Goal: Task Accomplishment & Management: Use online tool/utility

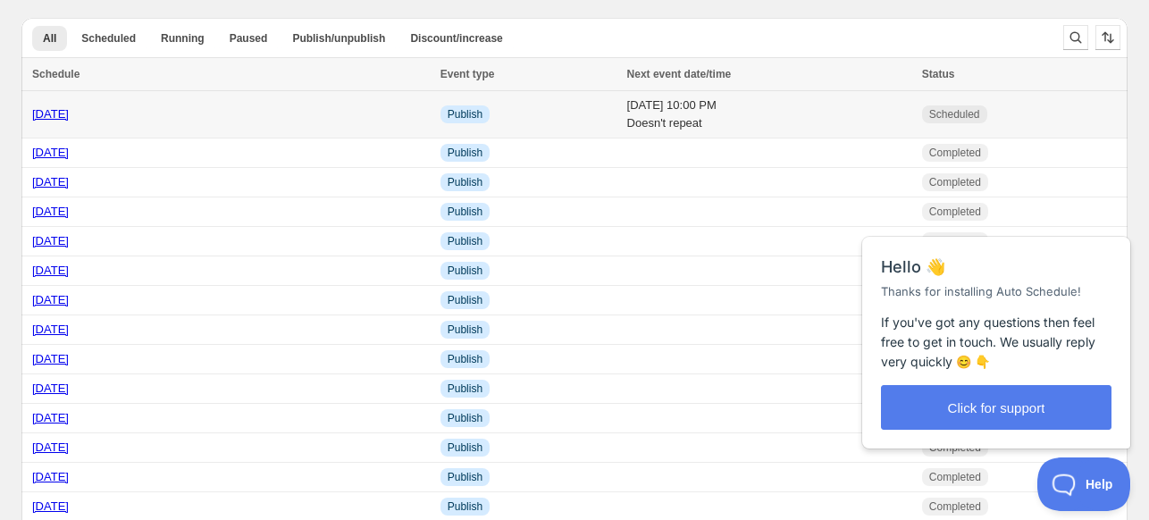
click at [255, 117] on div "[DATE]" at bounding box center [231, 114] width 398 height 18
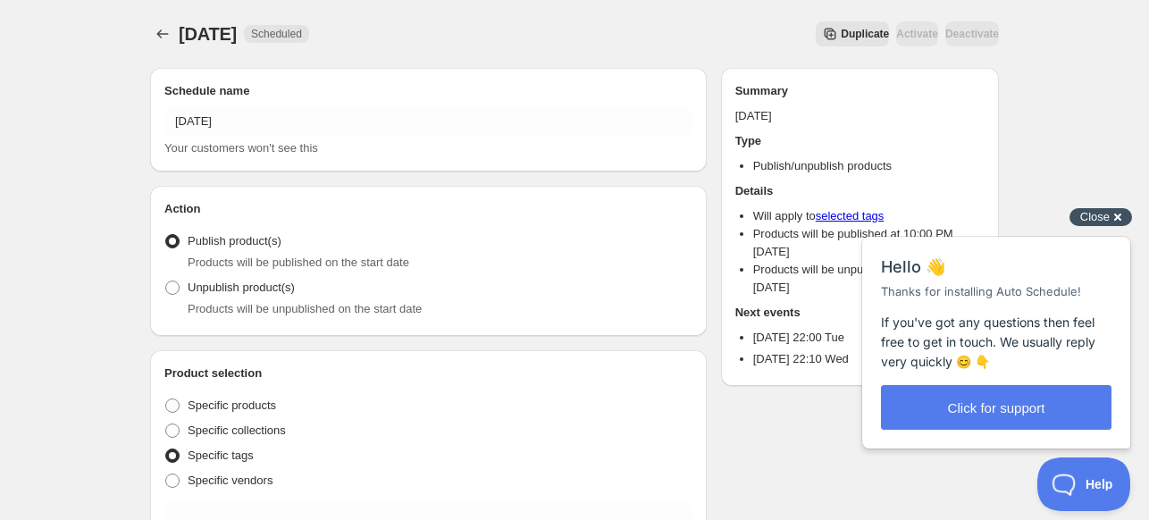
click at [1100, 212] on span "Close" at bounding box center [1095, 216] width 29 height 13
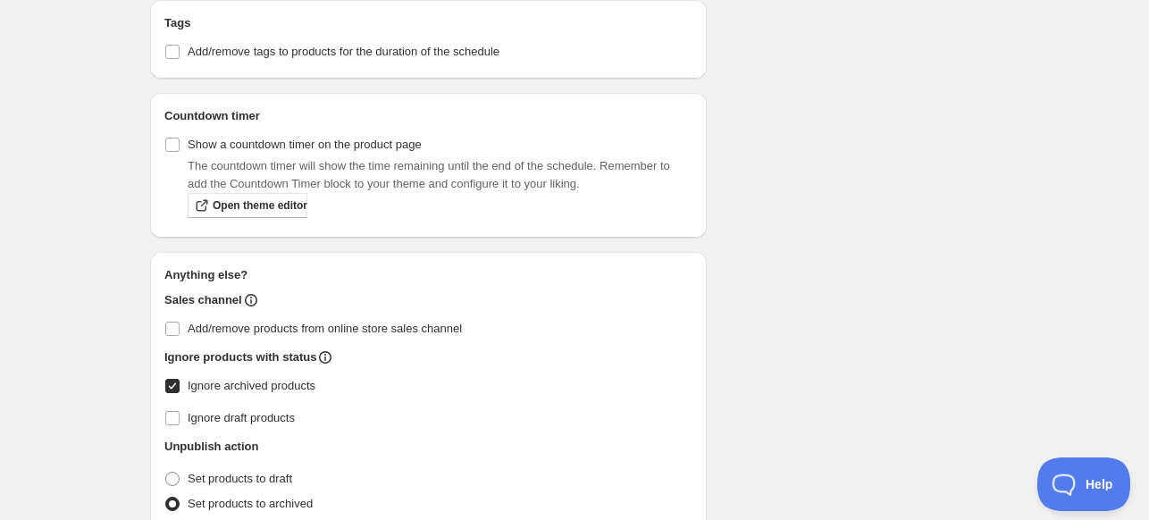
scroll to position [962, 0]
